Goal: Use online tool/utility: Utilize a website feature to perform a specific function

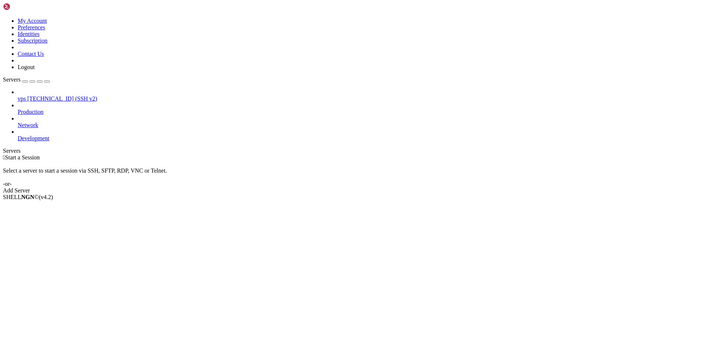
click at [26, 96] on span "vps" at bounding box center [22, 99] width 8 height 6
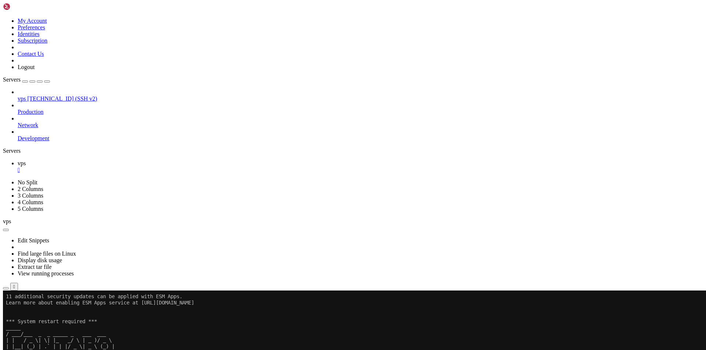
scroll to position [294, 0]
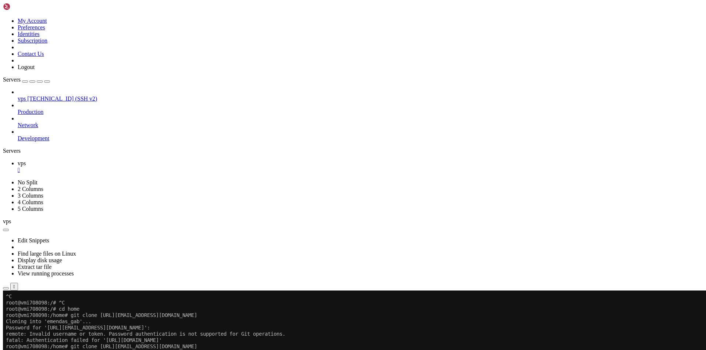
drag, startPoint x: 87, startPoint y: 576, endPoint x: 162, endPoint y: 580, distance: 75.4
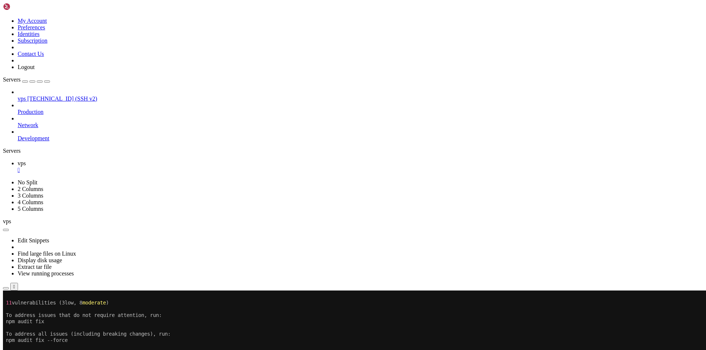
scroll to position [500, 0]
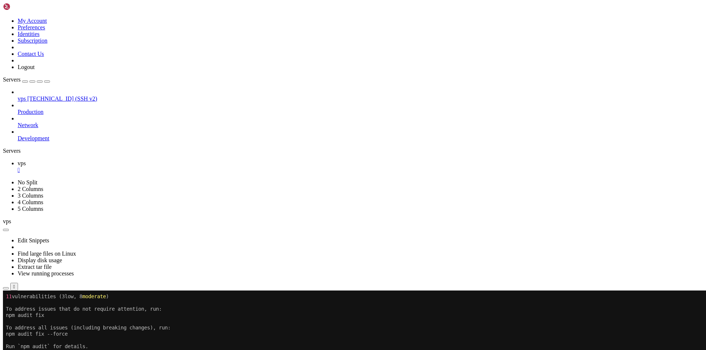
drag, startPoint x: 185, startPoint y: 572, endPoint x: 292, endPoint y: 572, distance: 106.9
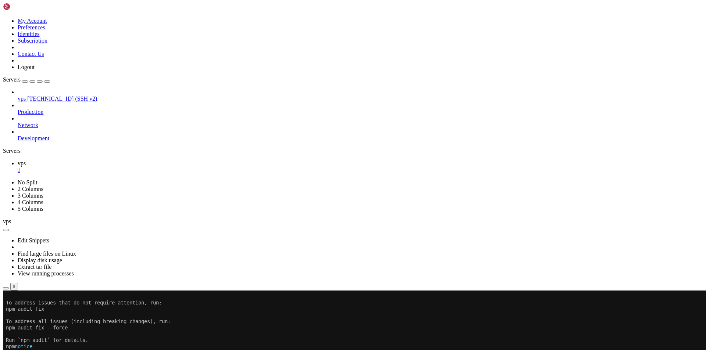
scroll to position [506, 0]
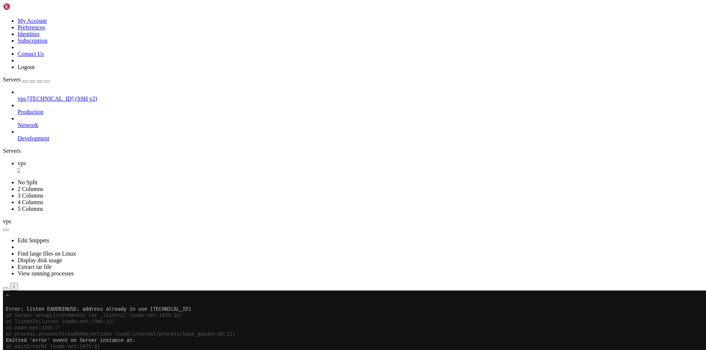
scroll to position [893, 0]
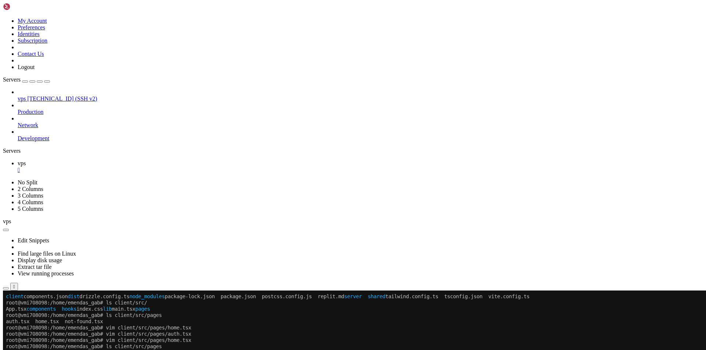
scroll to position [1243, 0]
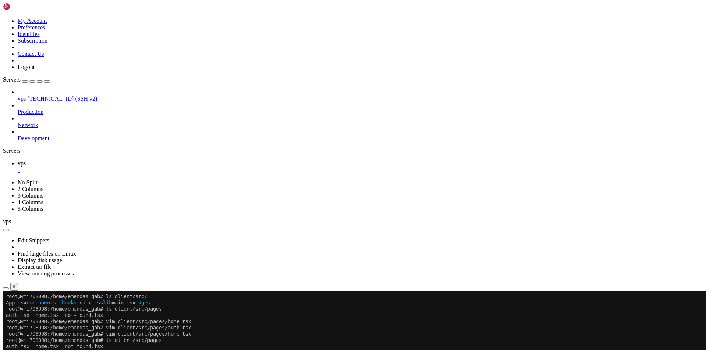
click at [50, 96] on link "vps [TECHNICAL_ID] (SSH v2)" at bounding box center [360, 99] width 685 height 7
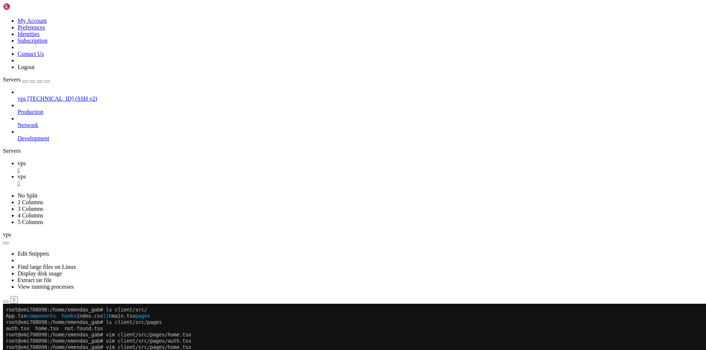
scroll to position [0, 0]
click at [18, 160] on icon at bounding box center [18, 163] width 0 height 6
click at [119, 167] on div "" at bounding box center [360, 170] width 685 height 7
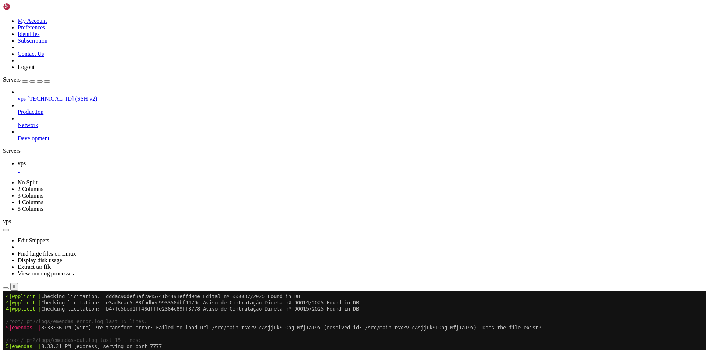
scroll to position [1418, 0]
